Goal: Entertainment & Leisure: Consume media (video, audio)

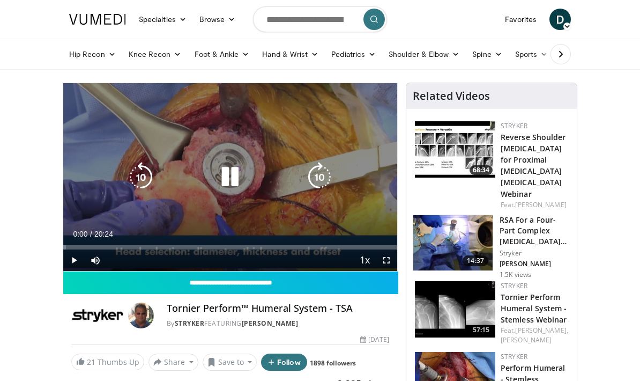
click at [70, 258] on span "Video Player" at bounding box center [73, 259] width 21 height 21
click at [389, 262] on span "Video Player" at bounding box center [386, 259] width 21 height 21
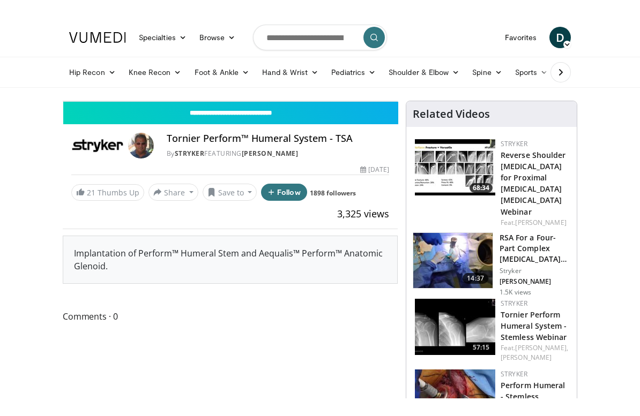
scroll to position [13, 0]
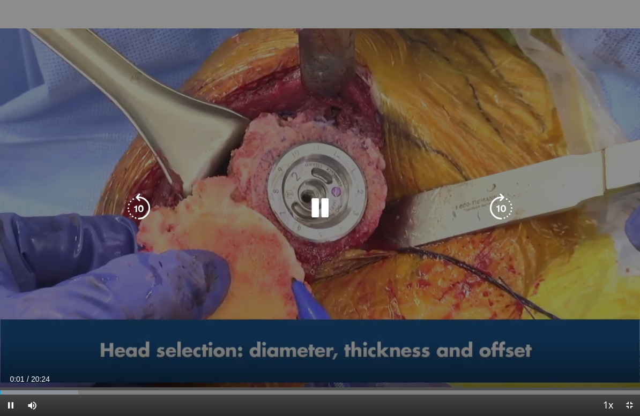
click at [365, 300] on div "10 seconds Tap to unmute" at bounding box center [320, 208] width 640 height 416
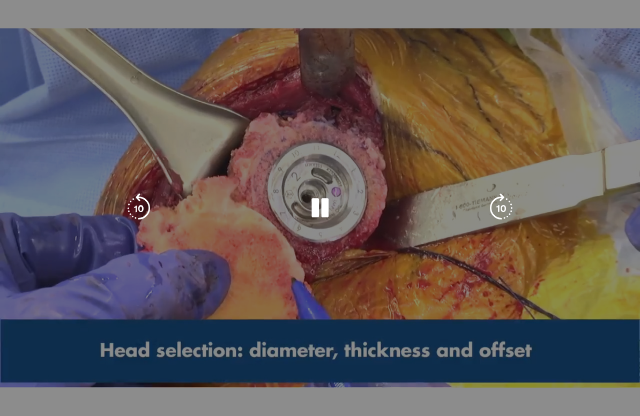
click at [515, 213] on icon "Video Player" at bounding box center [501, 209] width 30 height 30
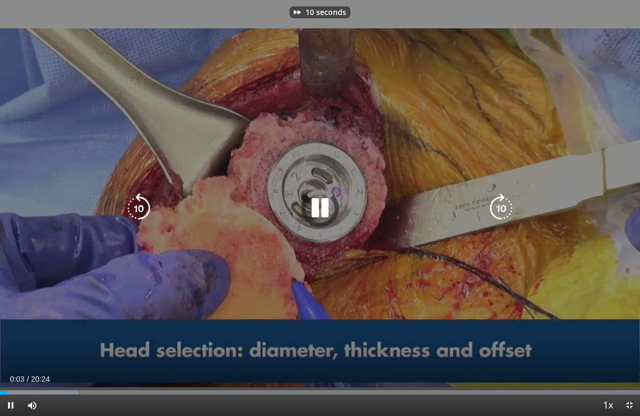
click at [511, 206] on icon "Video Player" at bounding box center [501, 209] width 30 height 30
click at [502, 210] on icon "Video Player" at bounding box center [501, 209] width 30 height 30
click at [503, 209] on icon "Video Player" at bounding box center [501, 209] width 30 height 30
click at [508, 216] on icon "Video Player" at bounding box center [501, 209] width 30 height 30
click at [503, 209] on icon "Video Player" at bounding box center [501, 209] width 30 height 30
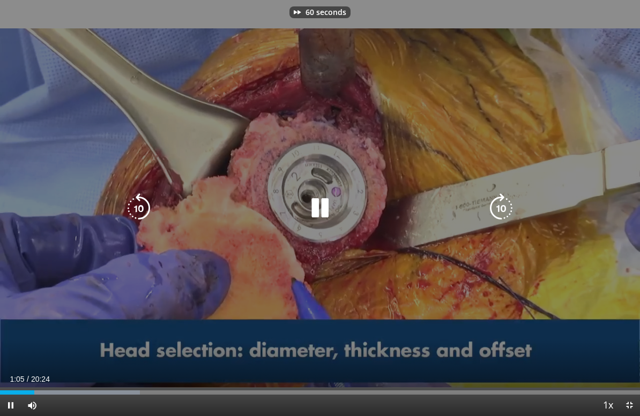
click at [504, 204] on icon "Video Player" at bounding box center [501, 209] width 30 height 30
click at [504, 205] on icon "Video Player" at bounding box center [501, 209] width 30 height 30
click at [504, 206] on icon "Video Player" at bounding box center [501, 209] width 30 height 30
click at [507, 204] on icon "Video Player" at bounding box center [501, 209] width 30 height 30
click at [507, 207] on icon "Video Player" at bounding box center [501, 209] width 30 height 30
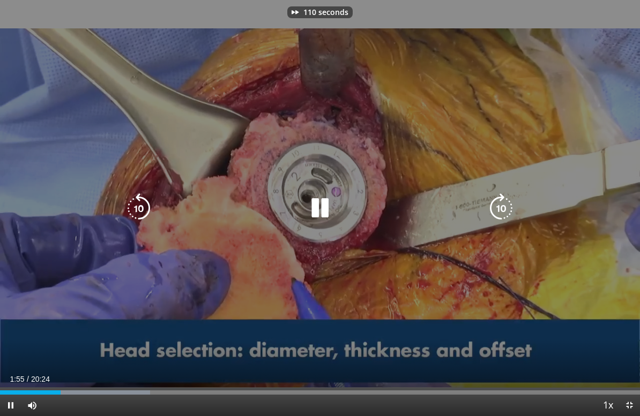
click at [511, 209] on icon "Video Player" at bounding box center [501, 209] width 30 height 30
click at [513, 210] on icon "Video Player" at bounding box center [501, 209] width 30 height 30
click at [529, 214] on div "130 seconds Tap to unmute" at bounding box center [320, 208] width 640 height 416
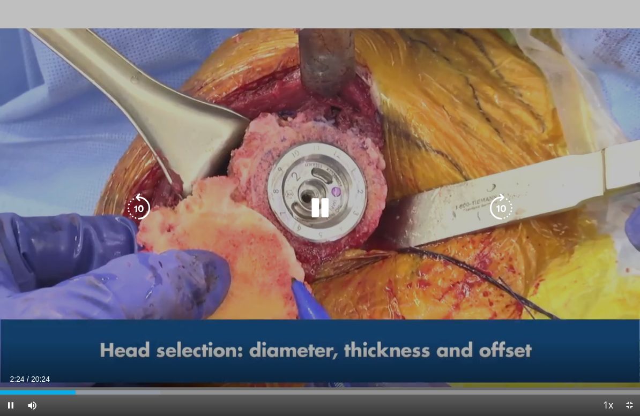
click at [514, 215] on icon "Video Player" at bounding box center [501, 209] width 30 height 30
click at [569, 213] on div "10 seconds Tap to unmute" at bounding box center [320, 208] width 640 height 416
click at [534, 209] on div "10 seconds Tap to unmute" at bounding box center [320, 208] width 640 height 416
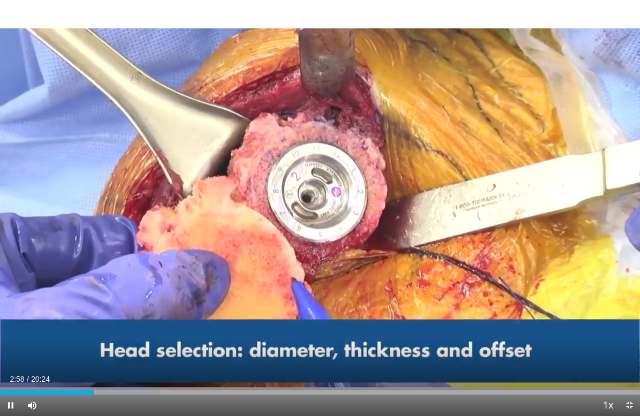
click at [512, 215] on icon "Video Player" at bounding box center [501, 209] width 30 height 30
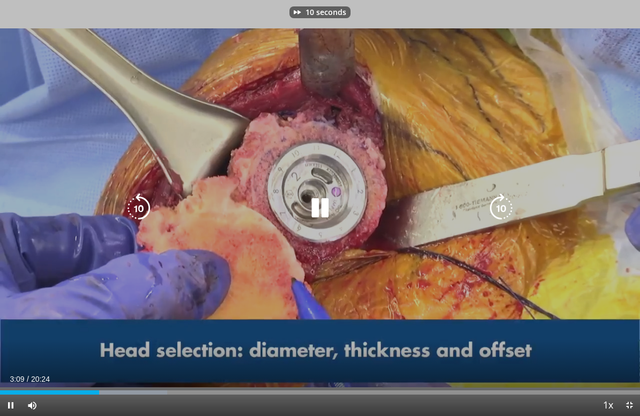
click at [511, 215] on icon "Video Player" at bounding box center [501, 209] width 30 height 30
click at [508, 211] on icon "Video Player" at bounding box center [501, 209] width 30 height 30
click at [503, 209] on icon "Video Player" at bounding box center [501, 209] width 30 height 30
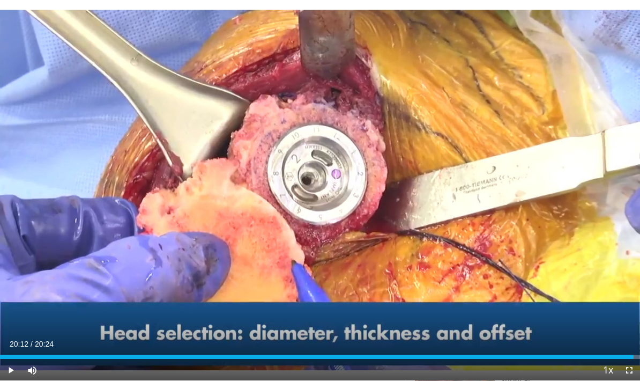
scroll to position [10, 0]
